Goal: Information Seeking & Learning: Understand process/instructions

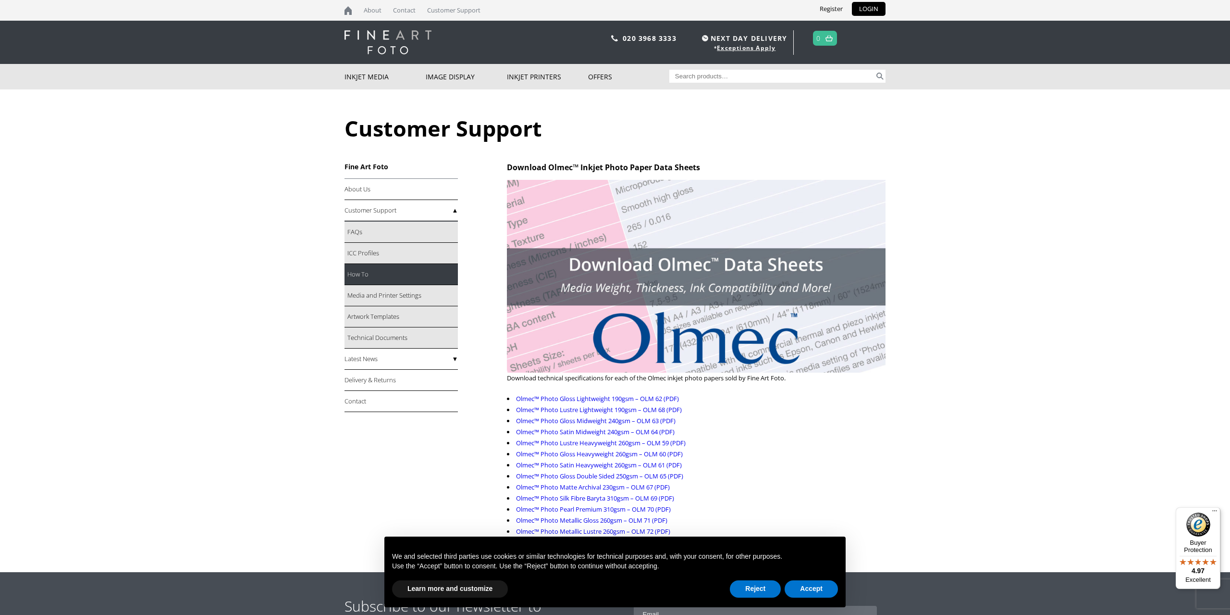
click at [364, 273] on link "How To" at bounding box center [401, 274] width 113 height 21
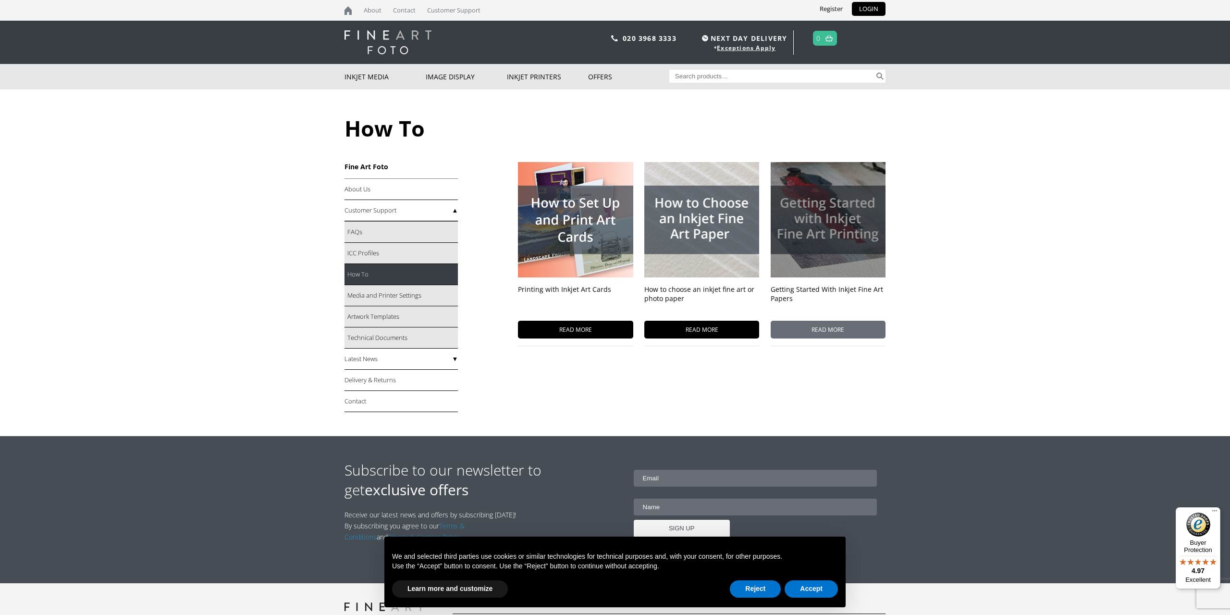
click at [843, 241] on div at bounding box center [828, 219] width 115 height 115
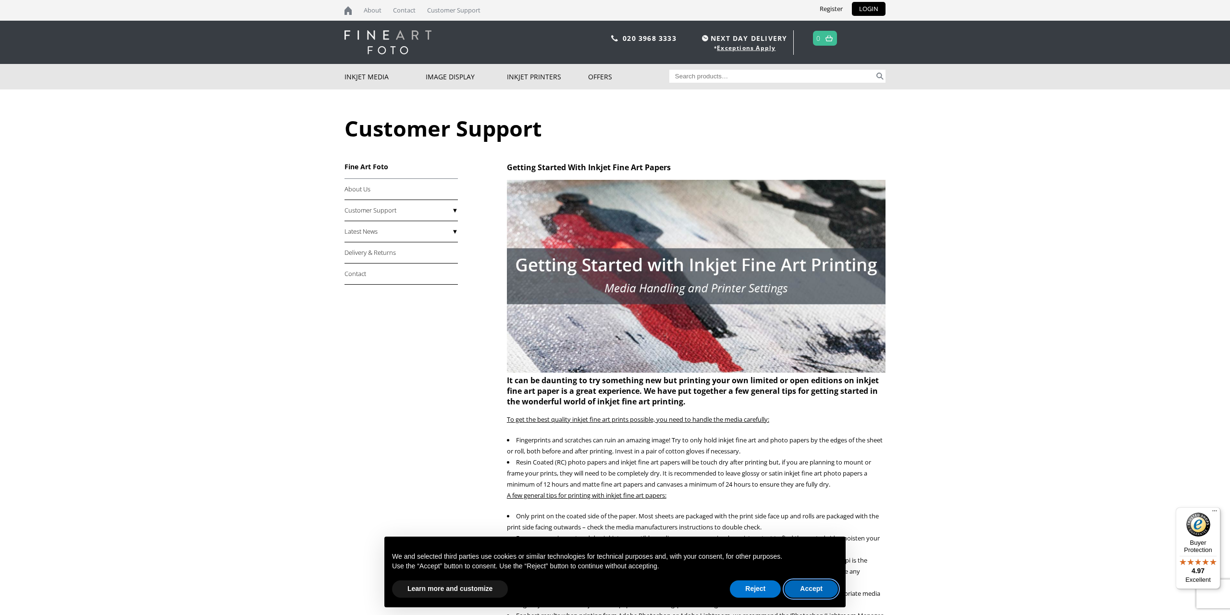
click at [816, 592] on button "Accept" at bounding box center [811, 588] width 53 height 17
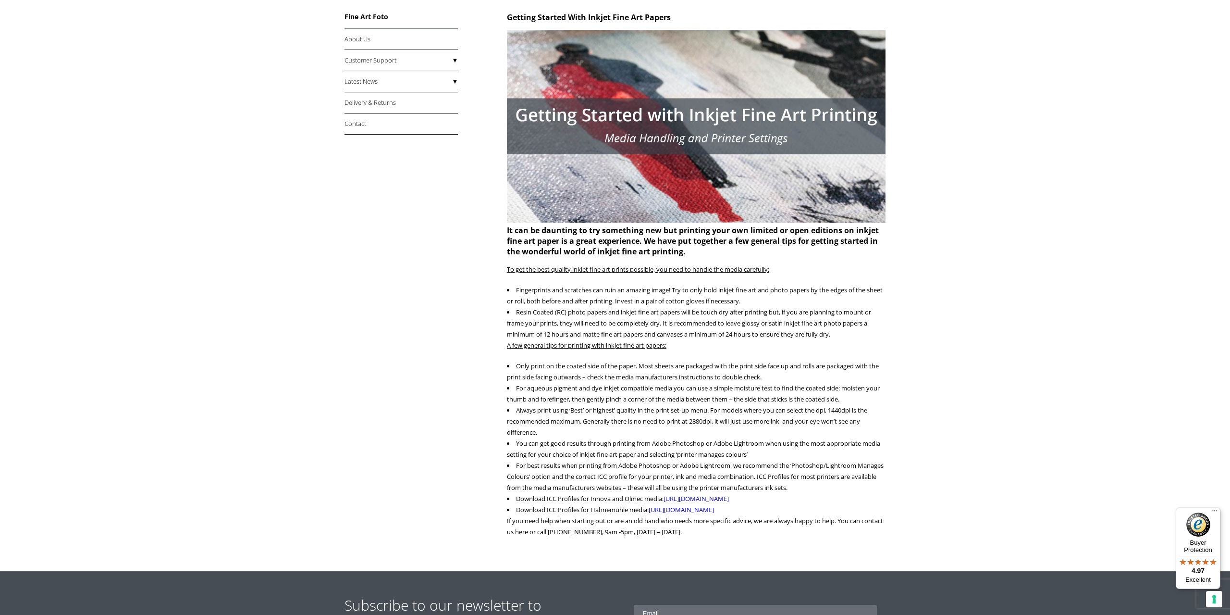
scroll to position [150, 0]
